Goal: Find contact information: Find contact information

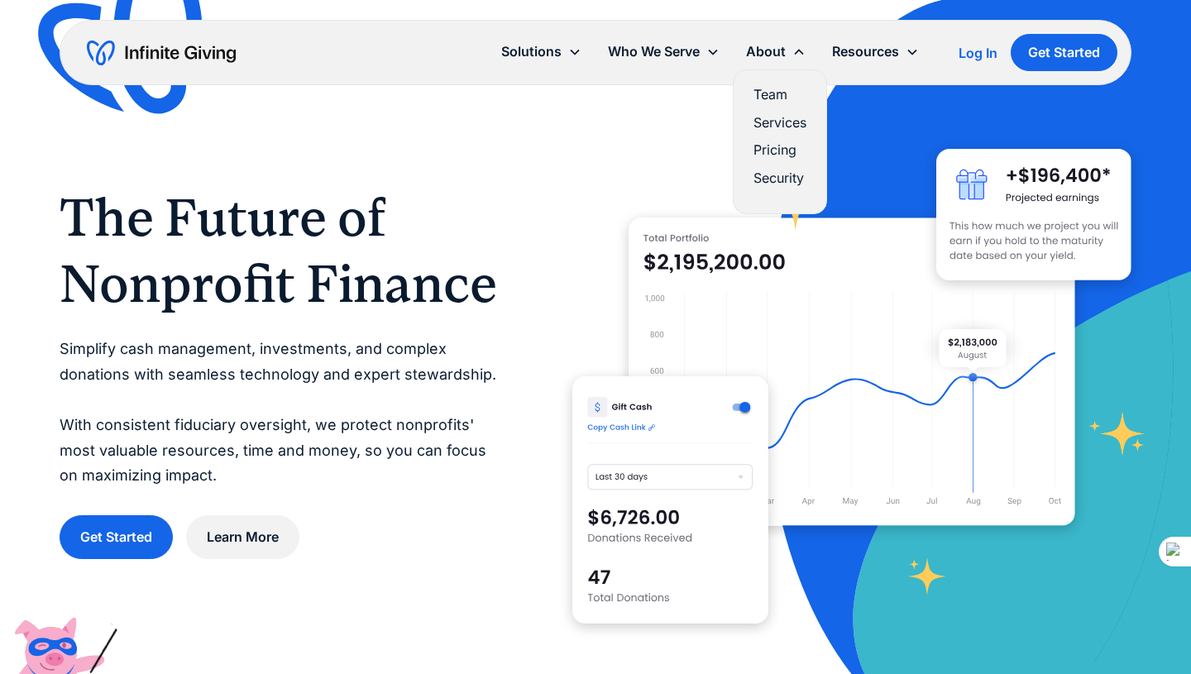
click at [758, 52] on div "About" at bounding box center [766, 52] width 40 height 22
click at [764, 50] on div "About" at bounding box center [766, 52] width 40 height 22
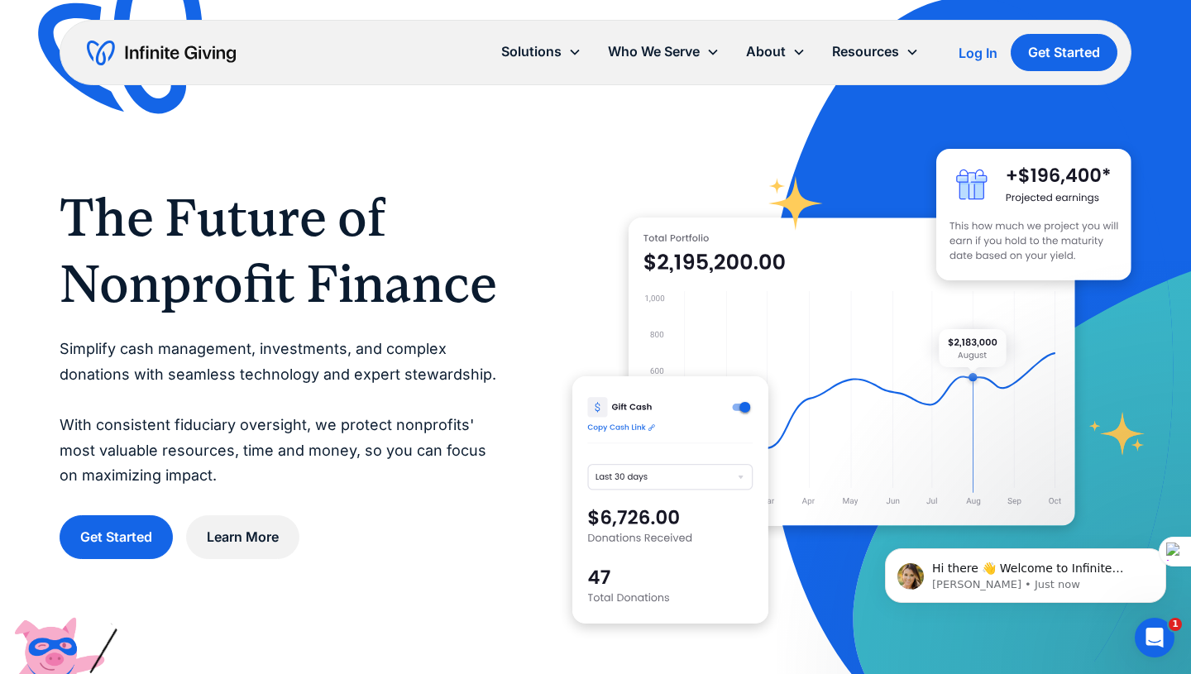
click at [764, 50] on div "About" at bounding box center [766, 52] width 40 height 22
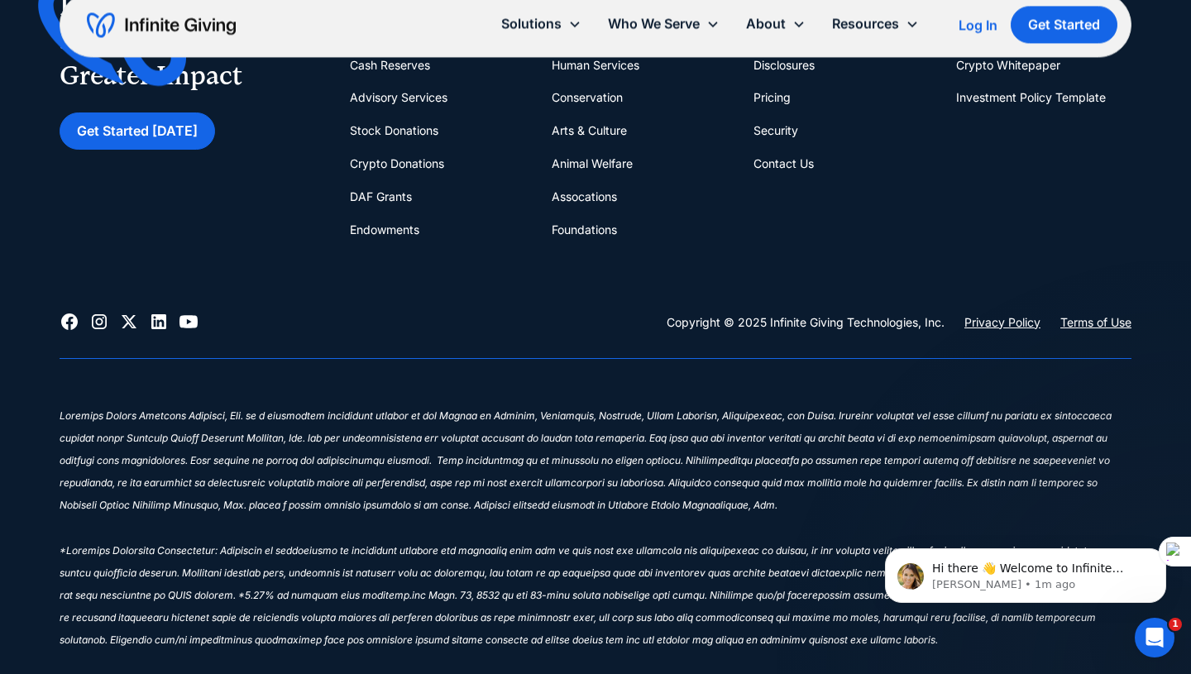
scroll to position [6947, 0]
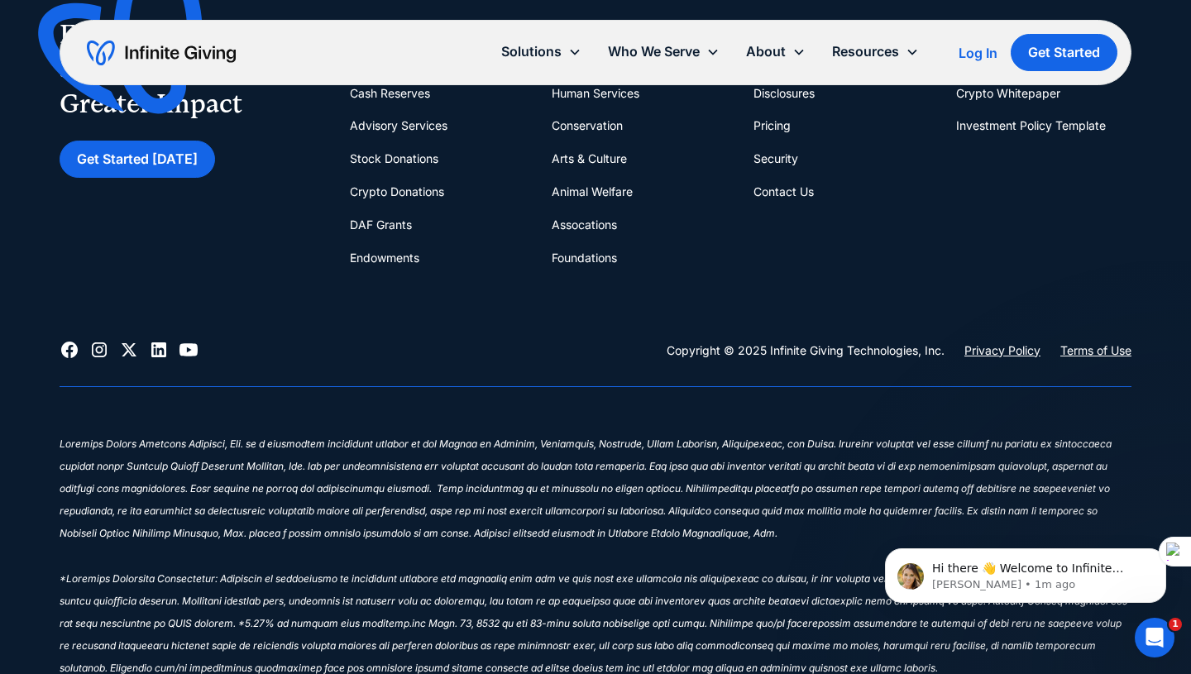
click at [769, 192] on link "Contact Us" at bounding box center [784, 191] width 60 height 33
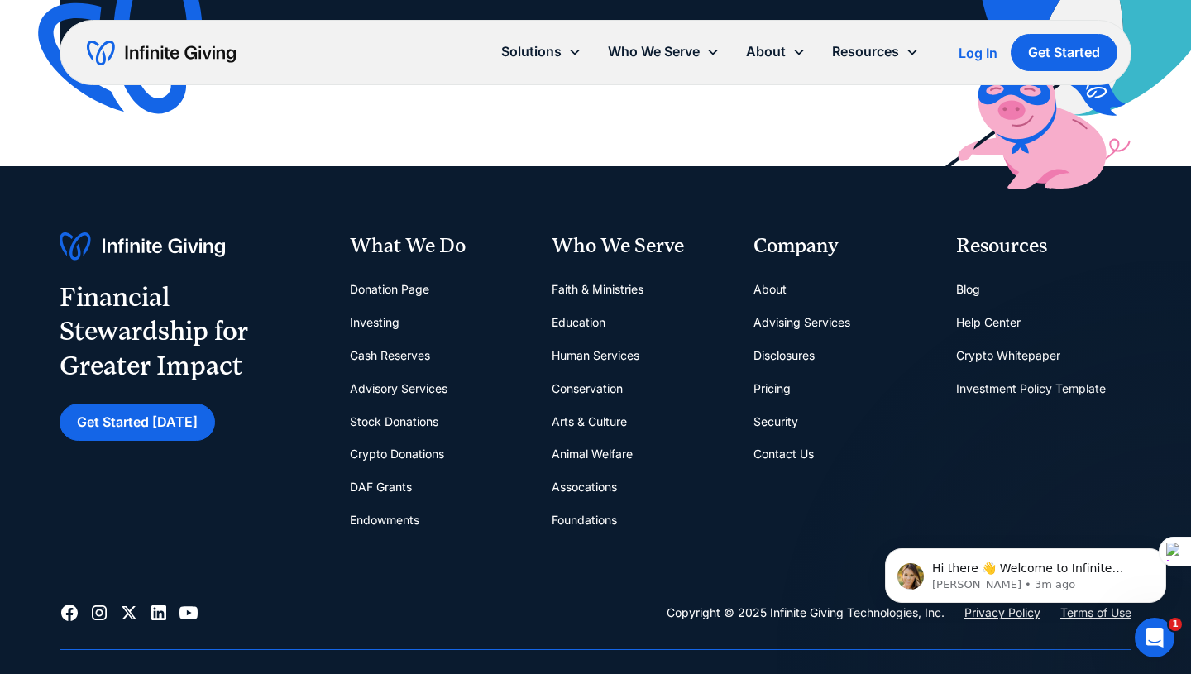
scroll to position [4378, 0]
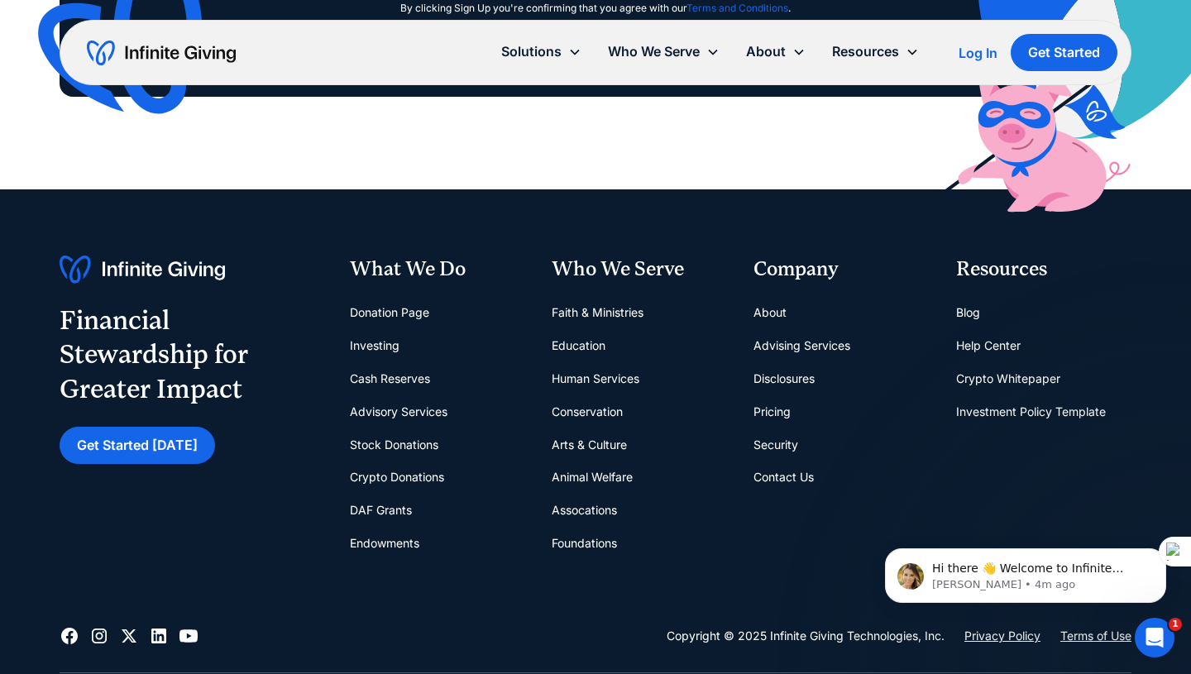
click at [777, 461] on link "Contact Us" at bounding box center [784, 477] width 60 height 33
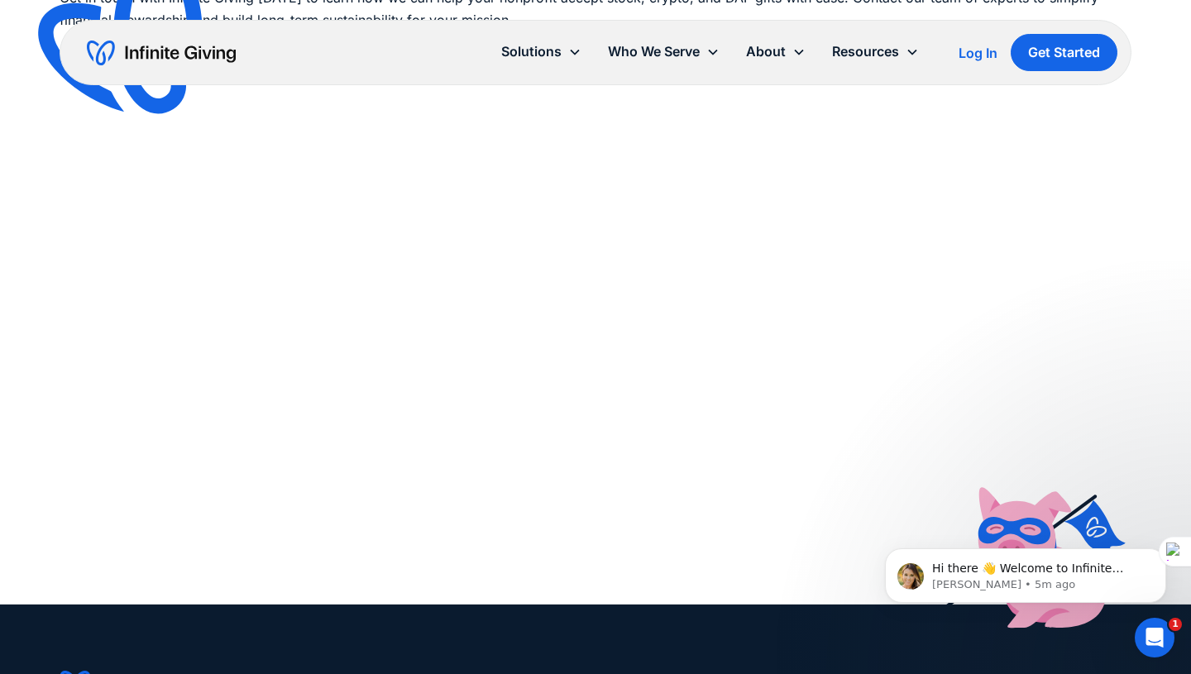
scroll to position [260, 0]
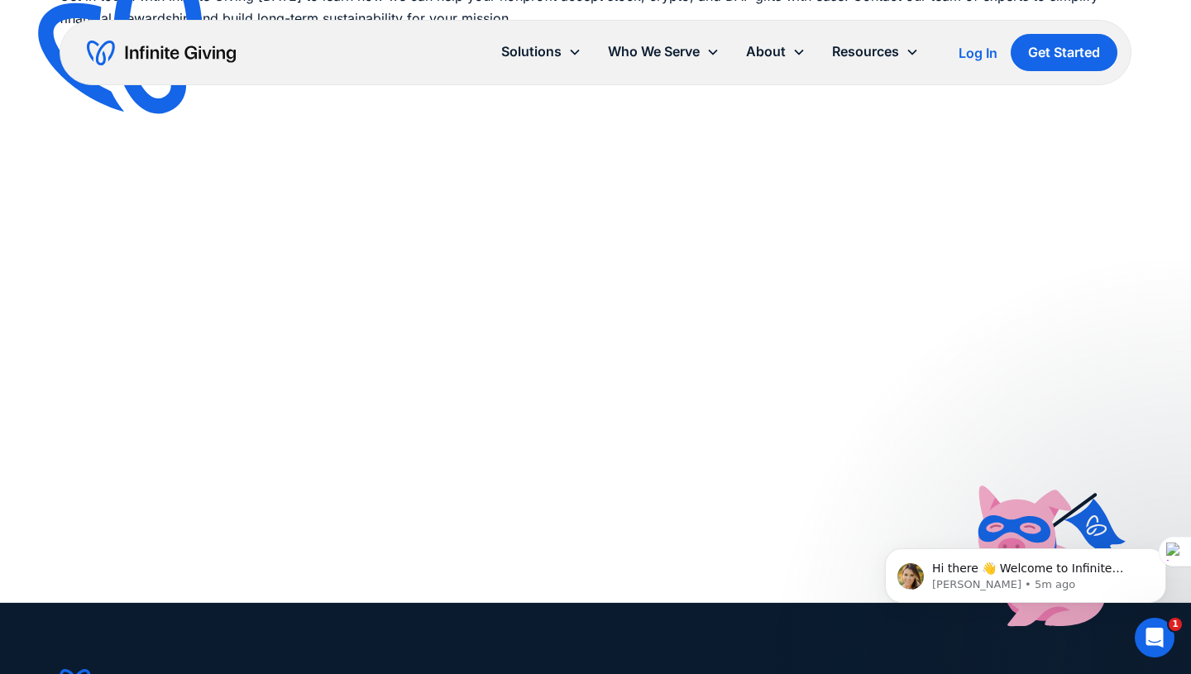
click at [1033, 459] on div "Hi there 👋 Welcome to Infinite Giving. If you have any questions, just reply to…" at bounding box center [1026, 499] width 304 height 207
click at [1023, 457] on div "Hi there 👋 Welcome to Infinite Giving. If you have any questions, just reply to…" at bounding box center [1026, 499] width 304 height 207
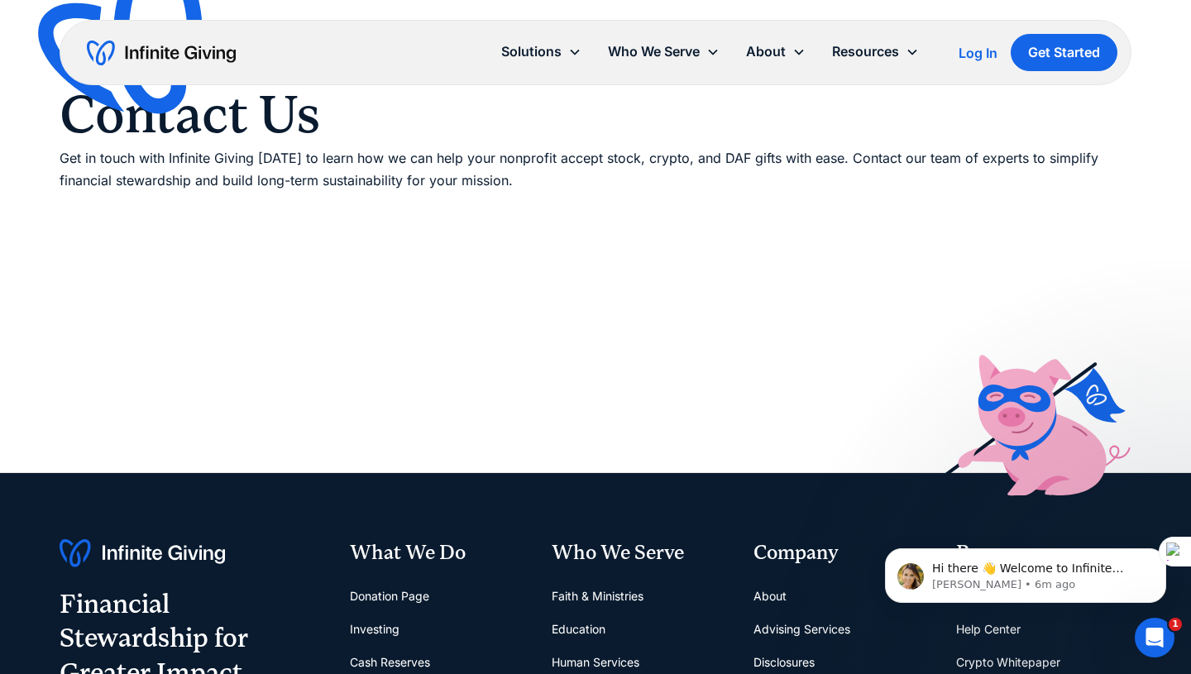
scroll to position [0, 0]
